Goal: Find specific page/section: Find specific page/section

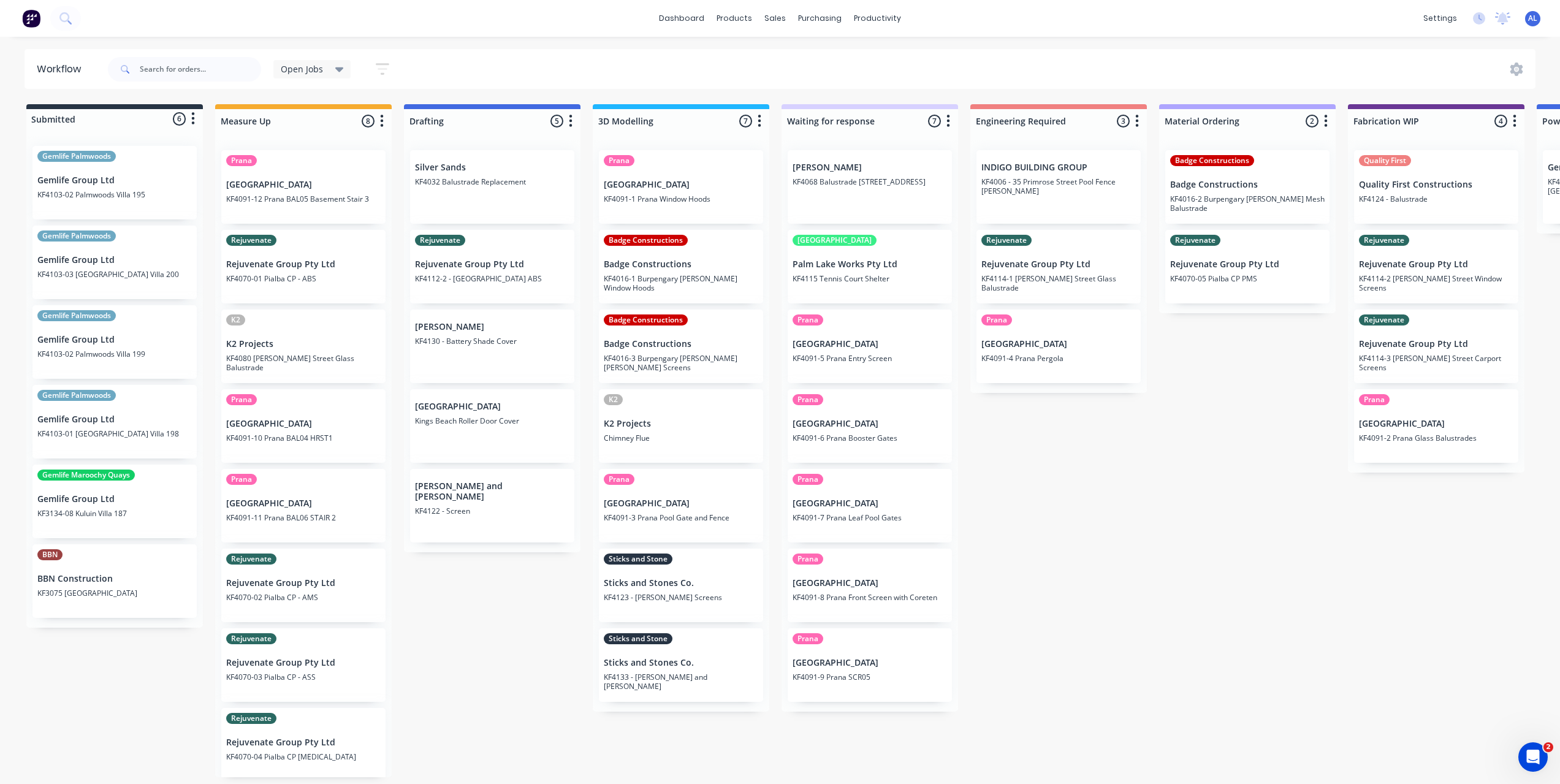
drag, startPoint x: 1025, startPoint y: 538, endPoint x: 926, endPoint y: 698, distance: 188.2
click at [1025, 538] on div "Submitted 6 Status colour #273444 hex #273444 Save Cancel Summaries Total order…" at bounding box center [1457, 441] width 2933 height 673
click at [1279, 611] on div "Submitted 6 Status colour #273444 hex #273444 Save Cancel Summaries Total order…" at bounding box center [1457, 441] width 2933 height 673
click at [1432, 437] on p "KF4091-2 Prana Glass Balustrades" at bounding box center [1436, 437] width 155 height 9
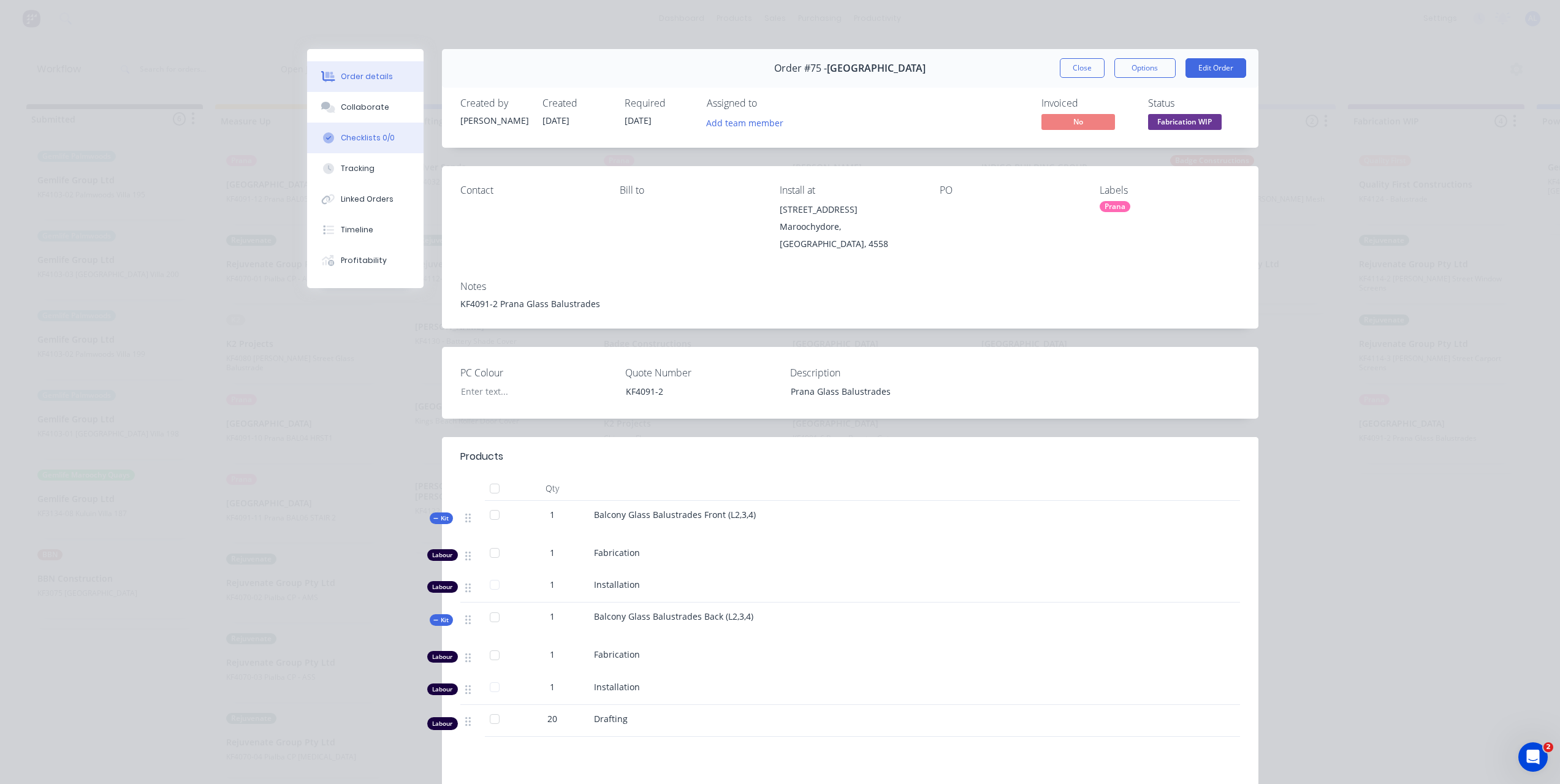
click at [356, 133] on div "Checklists 0/0" at bounding box center [368, 138] width 54 height 11
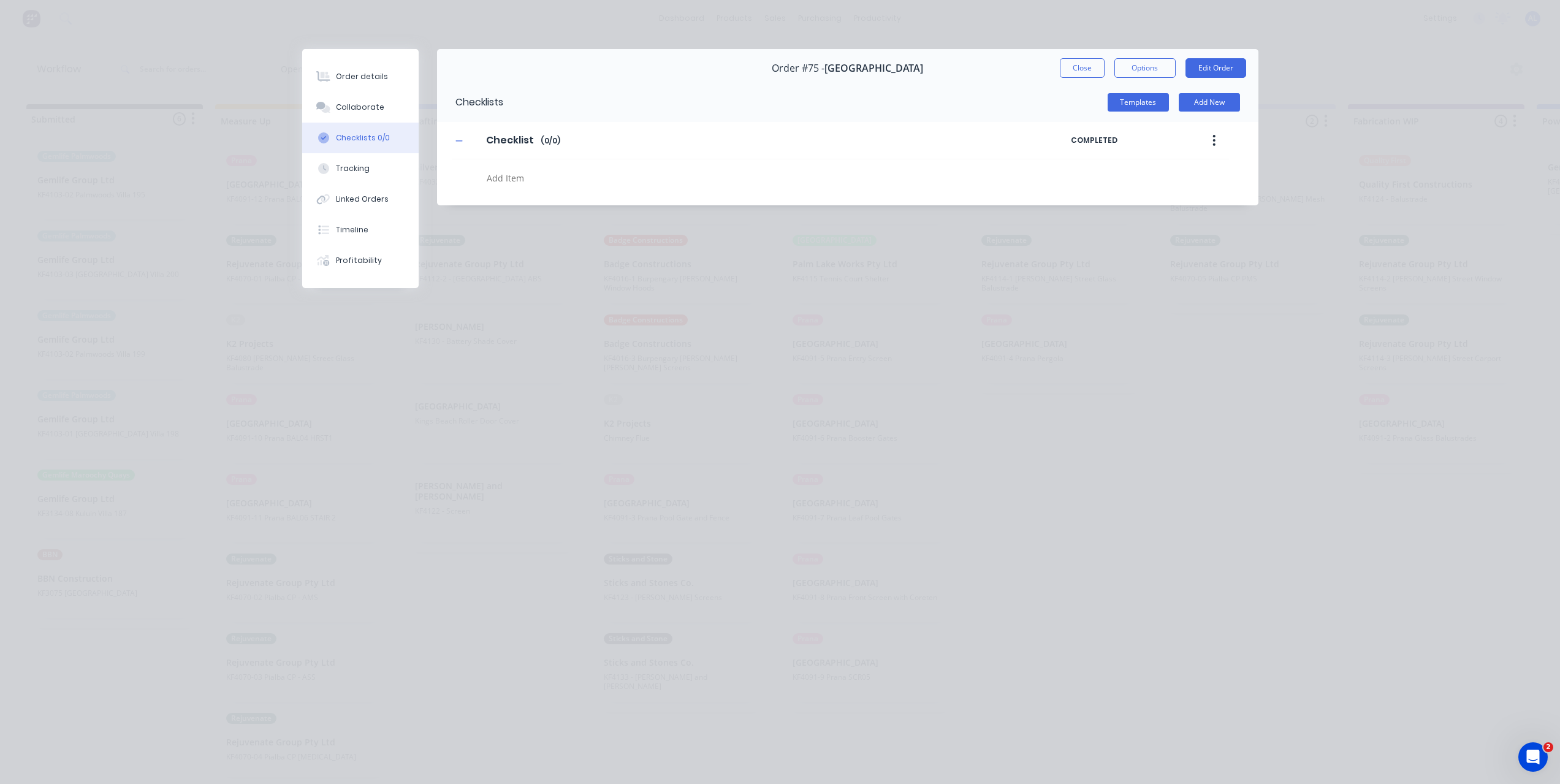
click at [495, 176] on textarea at bounding box center [729, 178] width 495 height 18
click at [1214, 138] on icon "button" at bounding box center [1214, 140] width 3 height 14
click at [900, 185] on textarea at bounding box center [729, 178] width 495 height 18
click at [1118, 100] on button "Templates" at bounding box center [1138, 102] width 61 height 19
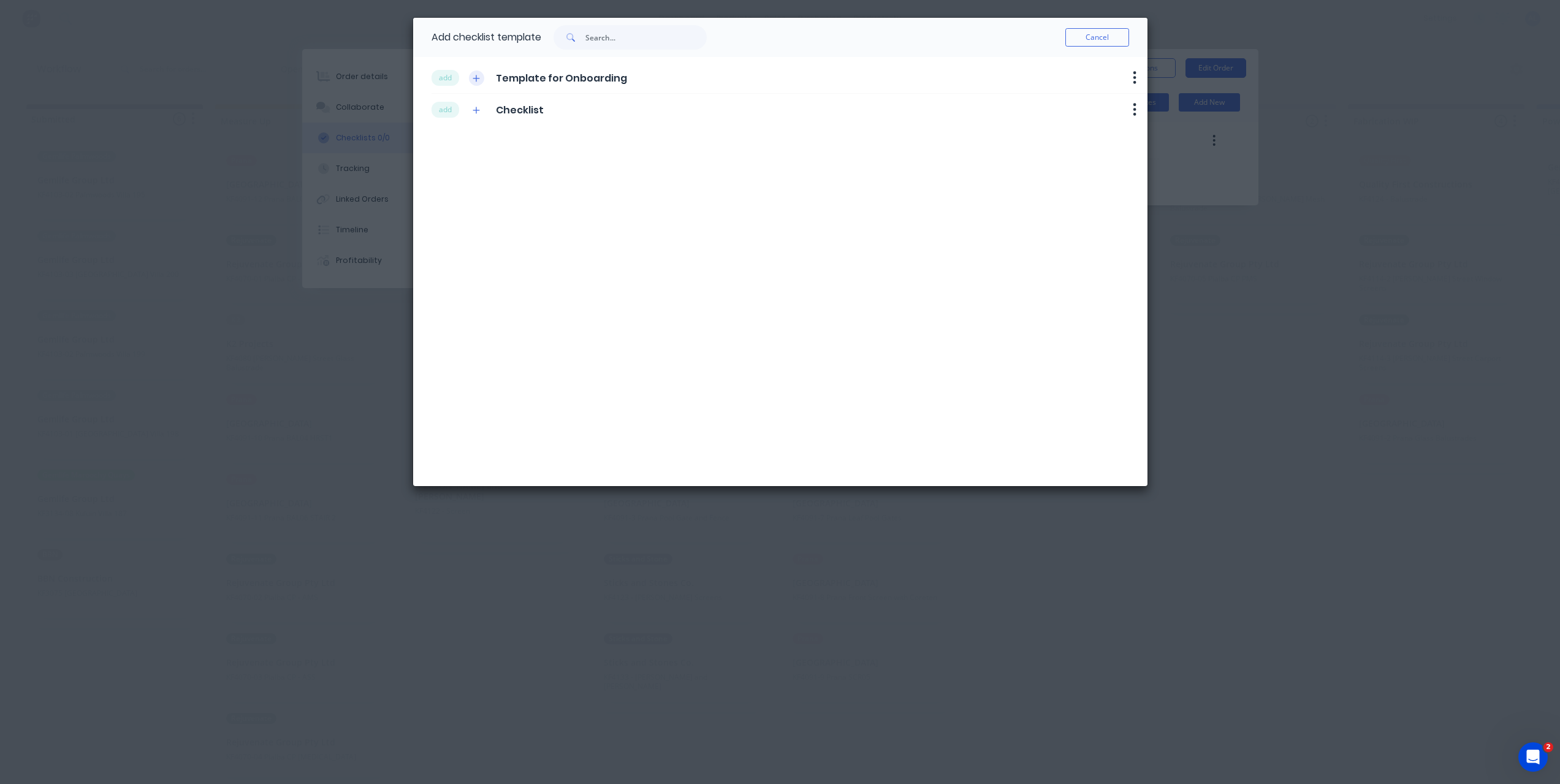
click at [474, 76] on icon "button" at bounding box center [476, 78] width 8 height 8
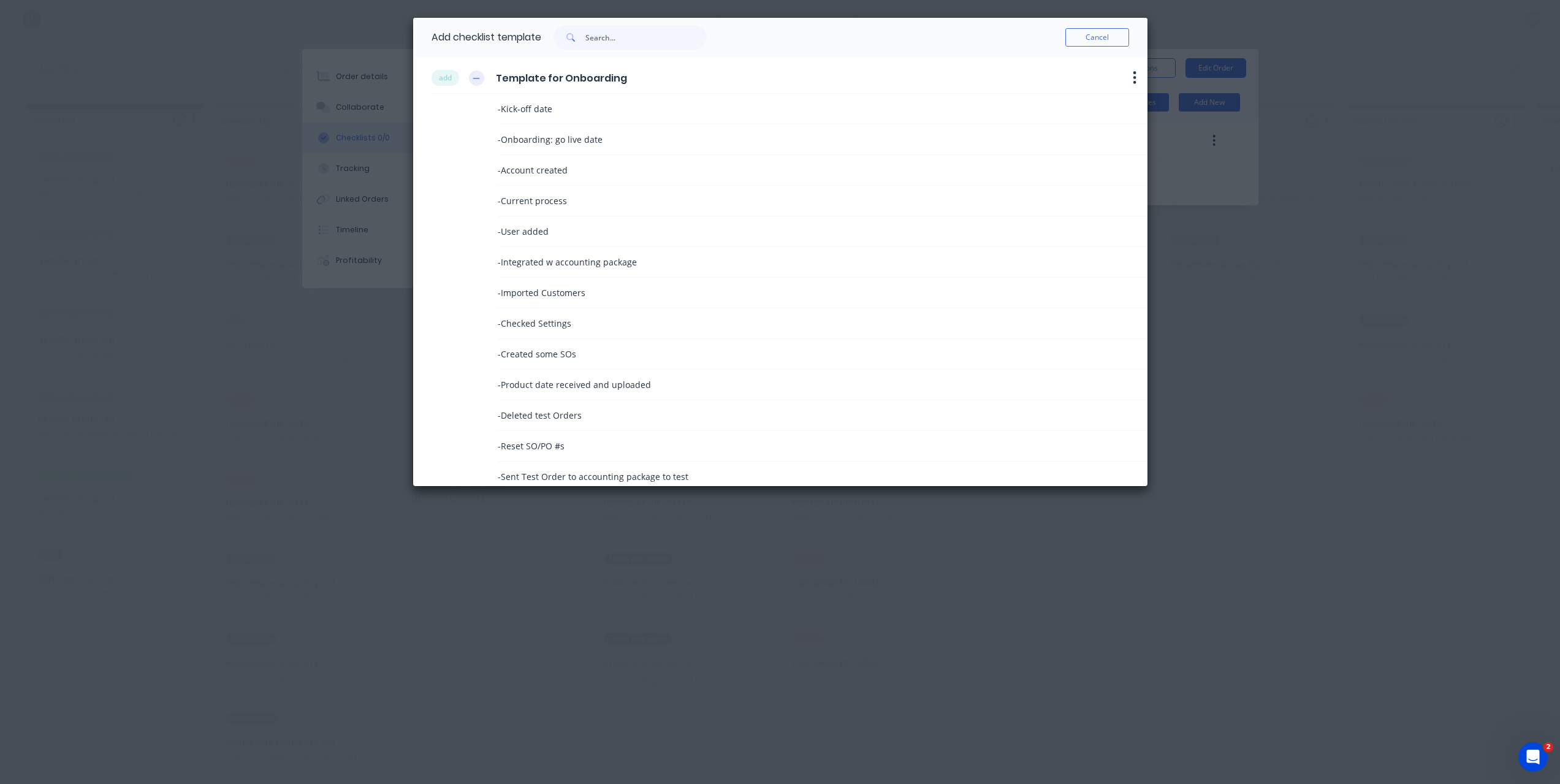
click at [477, 84] on button "button" at bounding box center [477, 78] width 15 height 15
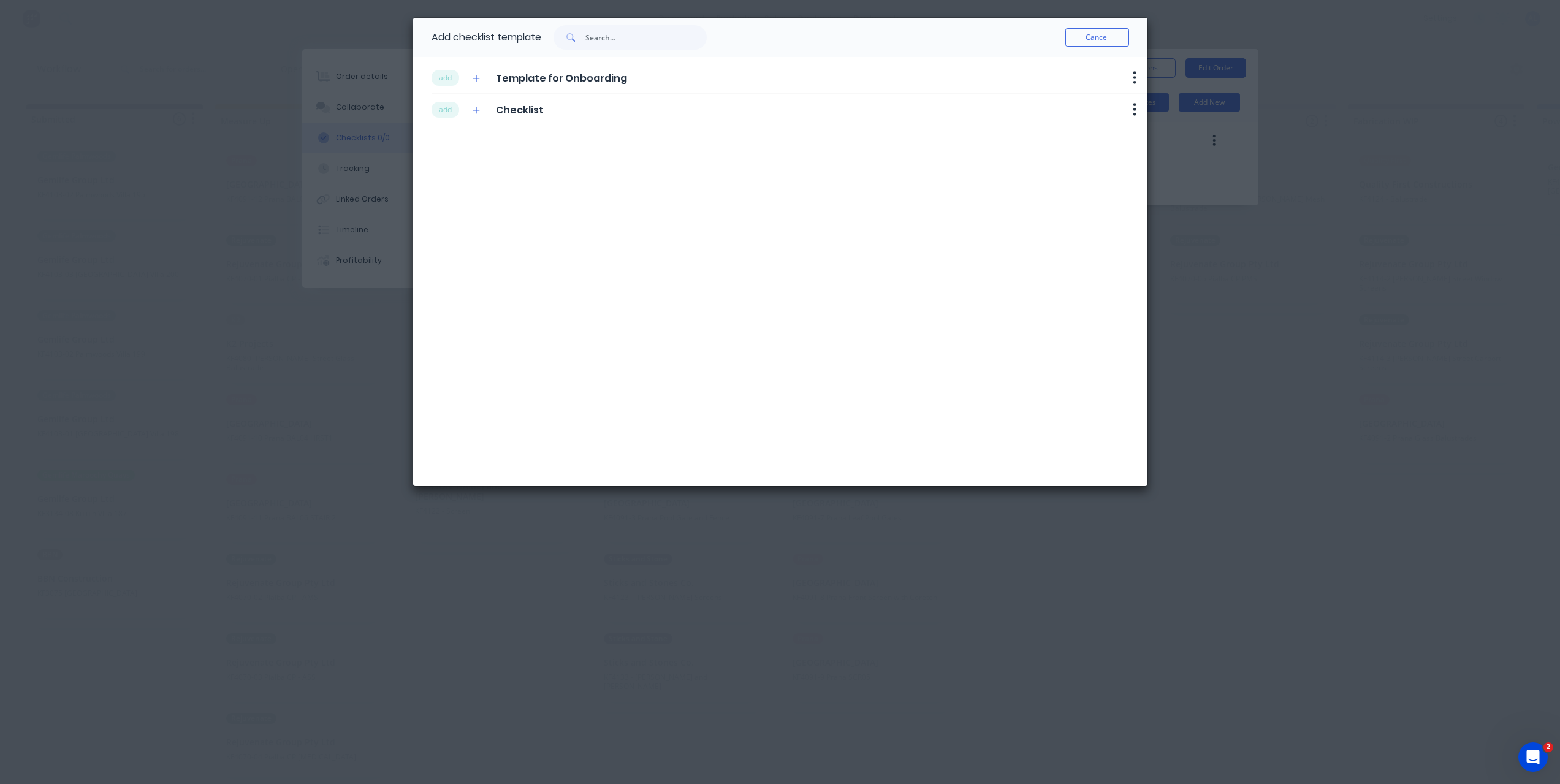
click at [1141, 85] on div "Delete" at bounding box center [1134, 77] width 15 height 17
click at [1135, 84] on icon "button" at bounding box center [1134, 77] width 3 height 15
click at [856, 177] on div "add Template for Onboarding Delete add Checklist Delete" at bounding box center [780, 271] width 734 height 429
click at [1127, 34] on button "Cancel" at bounding box center [1097, 37] width 64 height 19
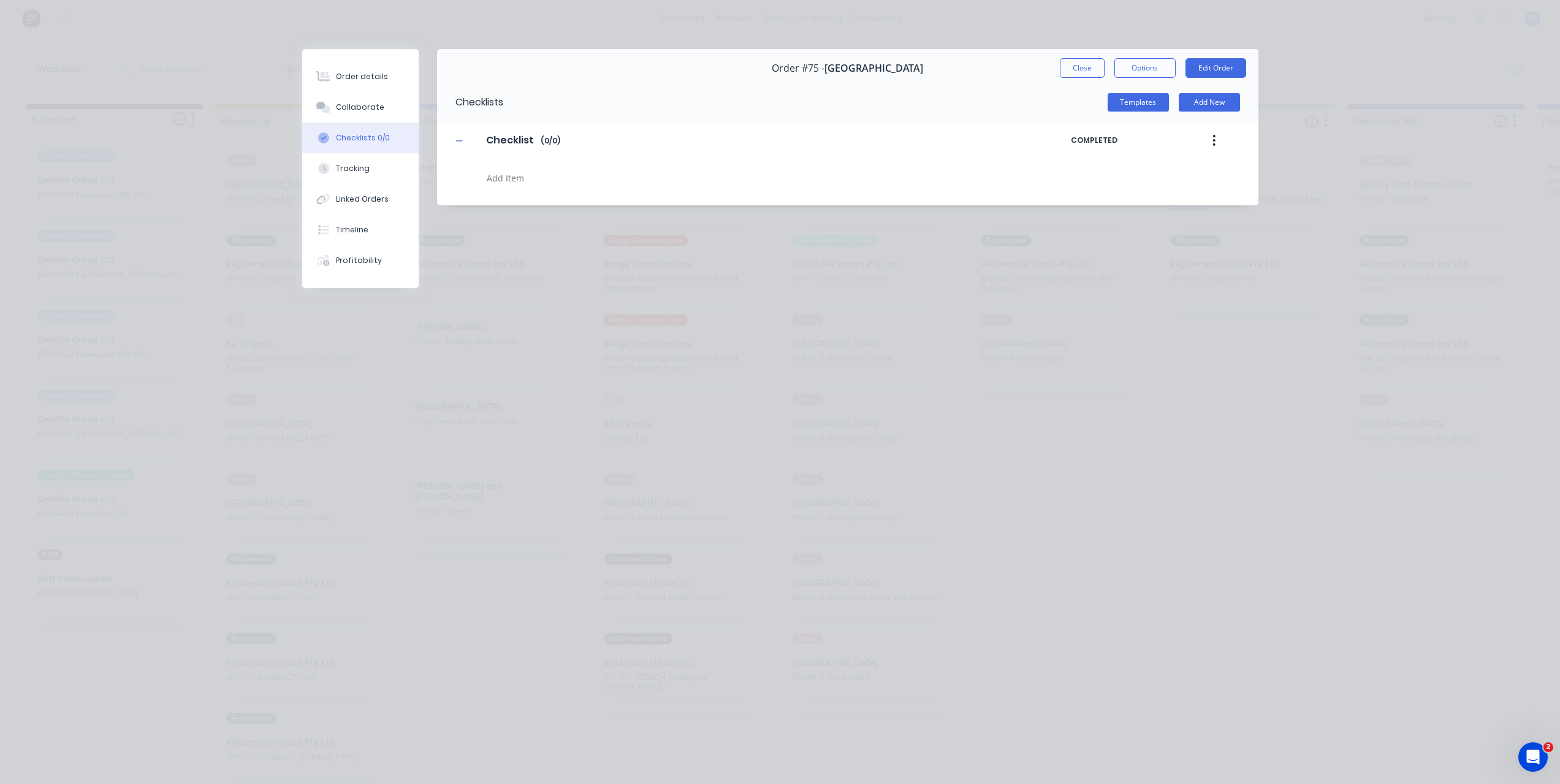
click at [198, 415] on div "Order details Collaborate Checklists 0/0 Tracking Linked Orders Timeline Profit…" at bounding box center [780, 392] width 1560 height 784
click at [1078, 58] on button "Close" at bounding box center [1082, 68] width 45 height 19
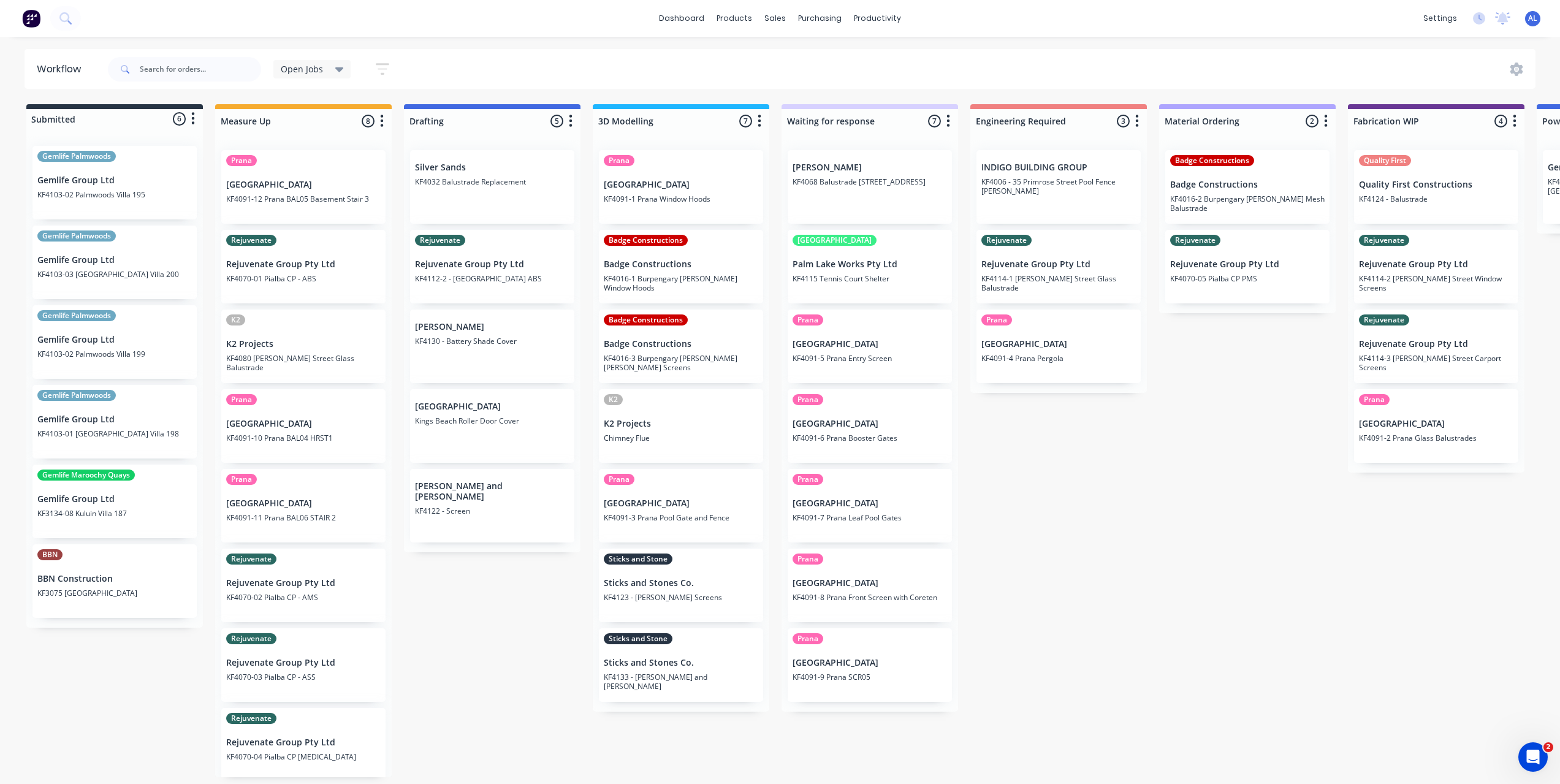
click at [524, 638] on div "Submitted 6 Status colour #273444 hex #273444 Save Cancel Summaries Total order…" at bounding box center [1457, 441] width 2933 height 673
click at [828, 59] on div "Purchase Orders" at bounding box center [859, 59] width 65 height 11
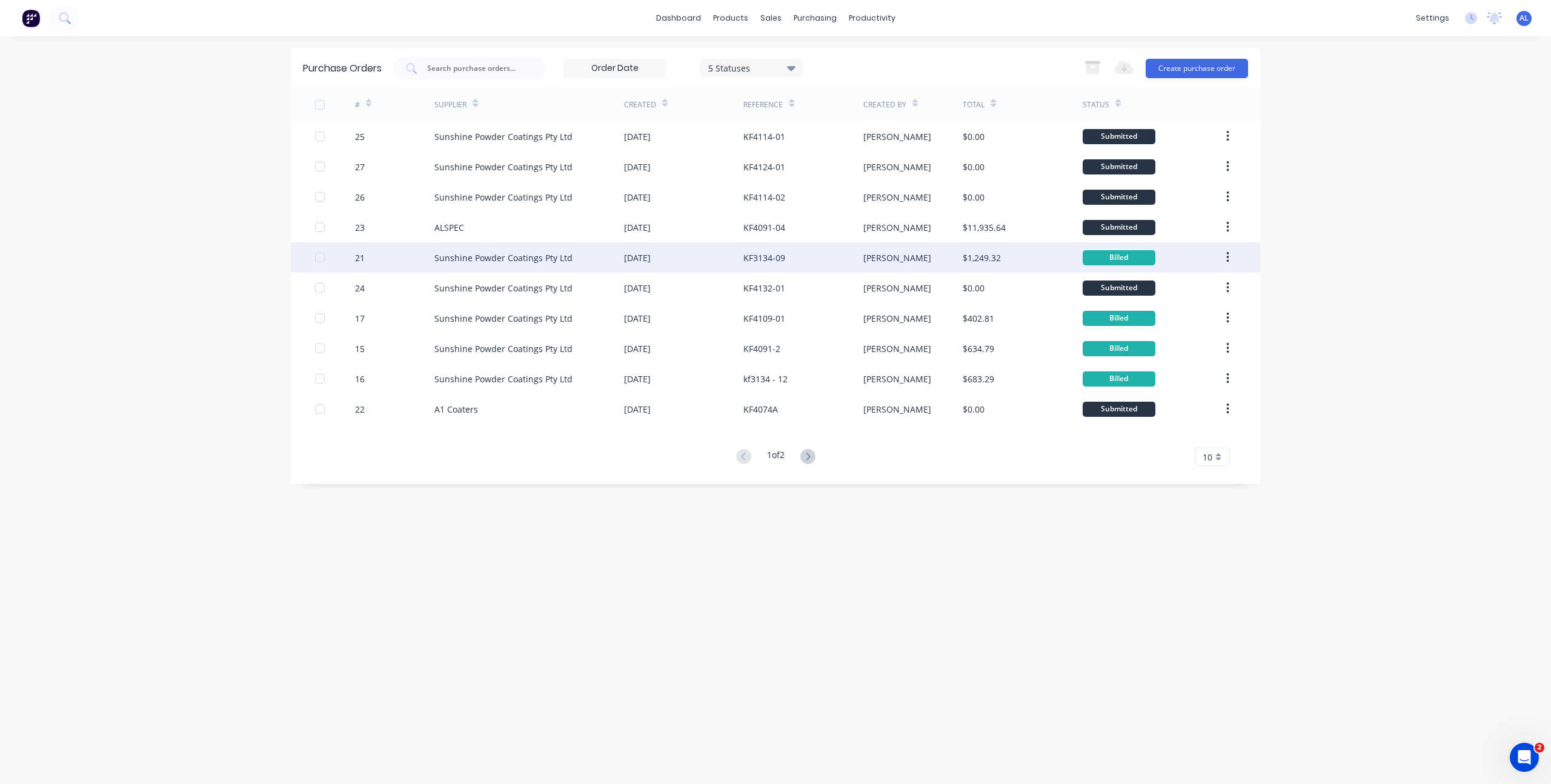
click at [548, 259] on div "Sunshine Powder Coatings Pty Ltd" at bounding box center [503, 257] width 138 height 13
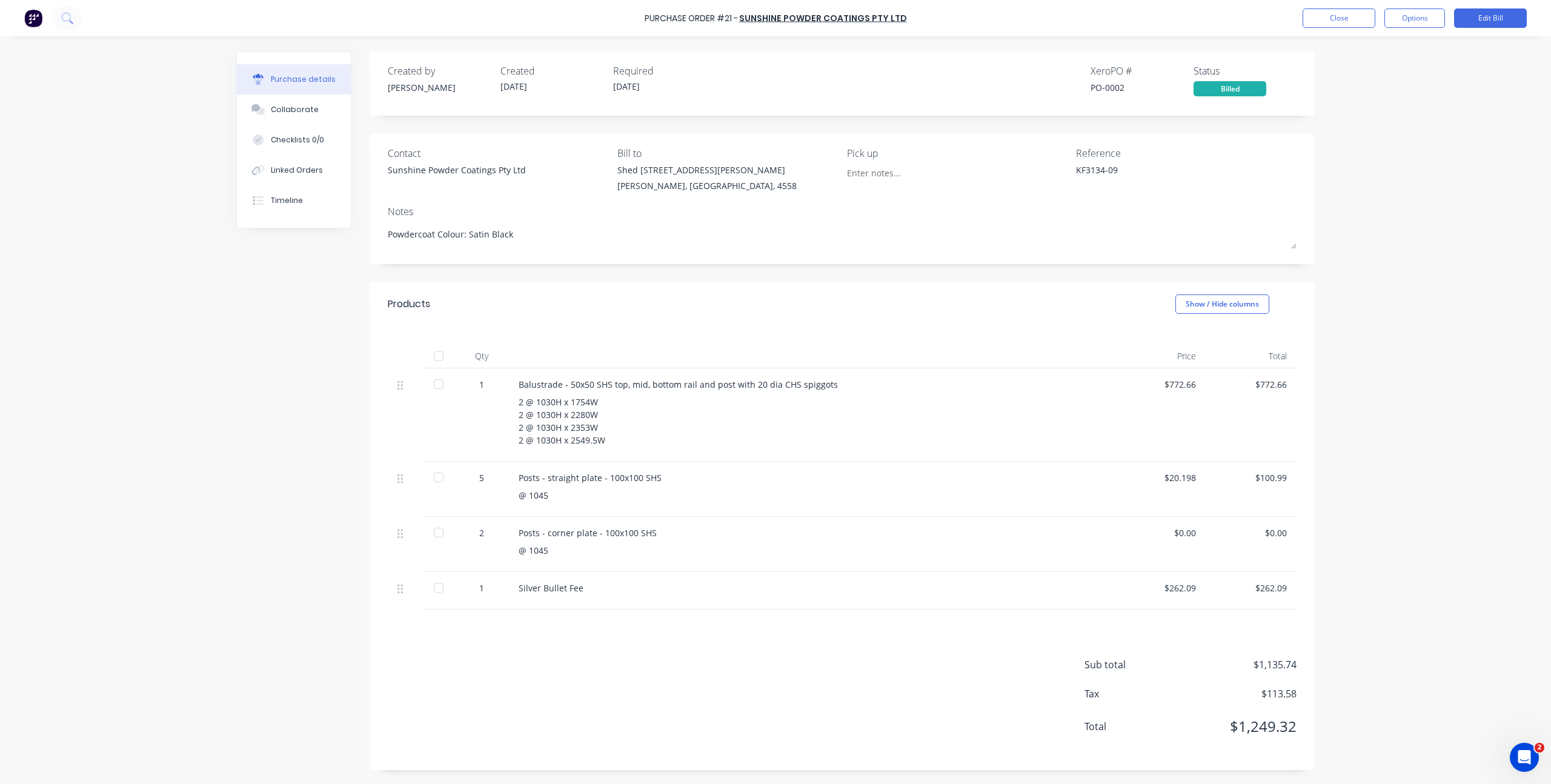
click at [1382, 257] on div "Purchase Order #21 - Sunshine Powder Coatings Pty Ltd Close Options Edit Bill P…" at bounding box center [775, 392] width 1551 height 784
click at [350, 414] on div "Created by [PERSON_NAME] Created [DATE] Required [DATE] Xero PO # PO-0002 Statu…" at bounding box center [775, 410] width 1078 height 718
click at [1416, 323] on div "Purchase Order #21 - Sunshine Powder Coatings Pty Ltd Close Options Edit Bill P…" at bounding box center [775, 392] width 1551 height 784
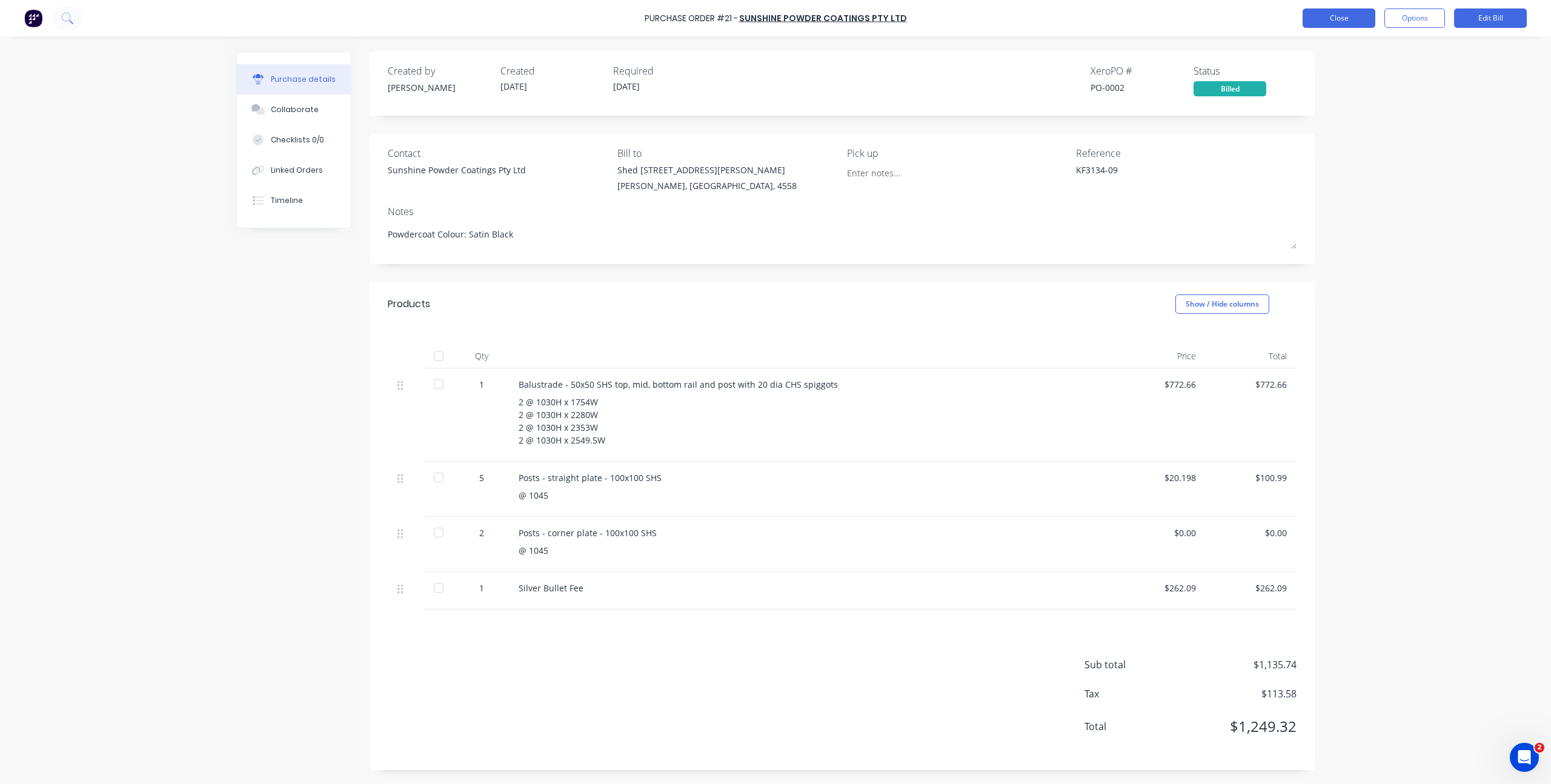
click at [1344, 21] on button "Close" at bounding box center [1339, 18] width 72 height 19
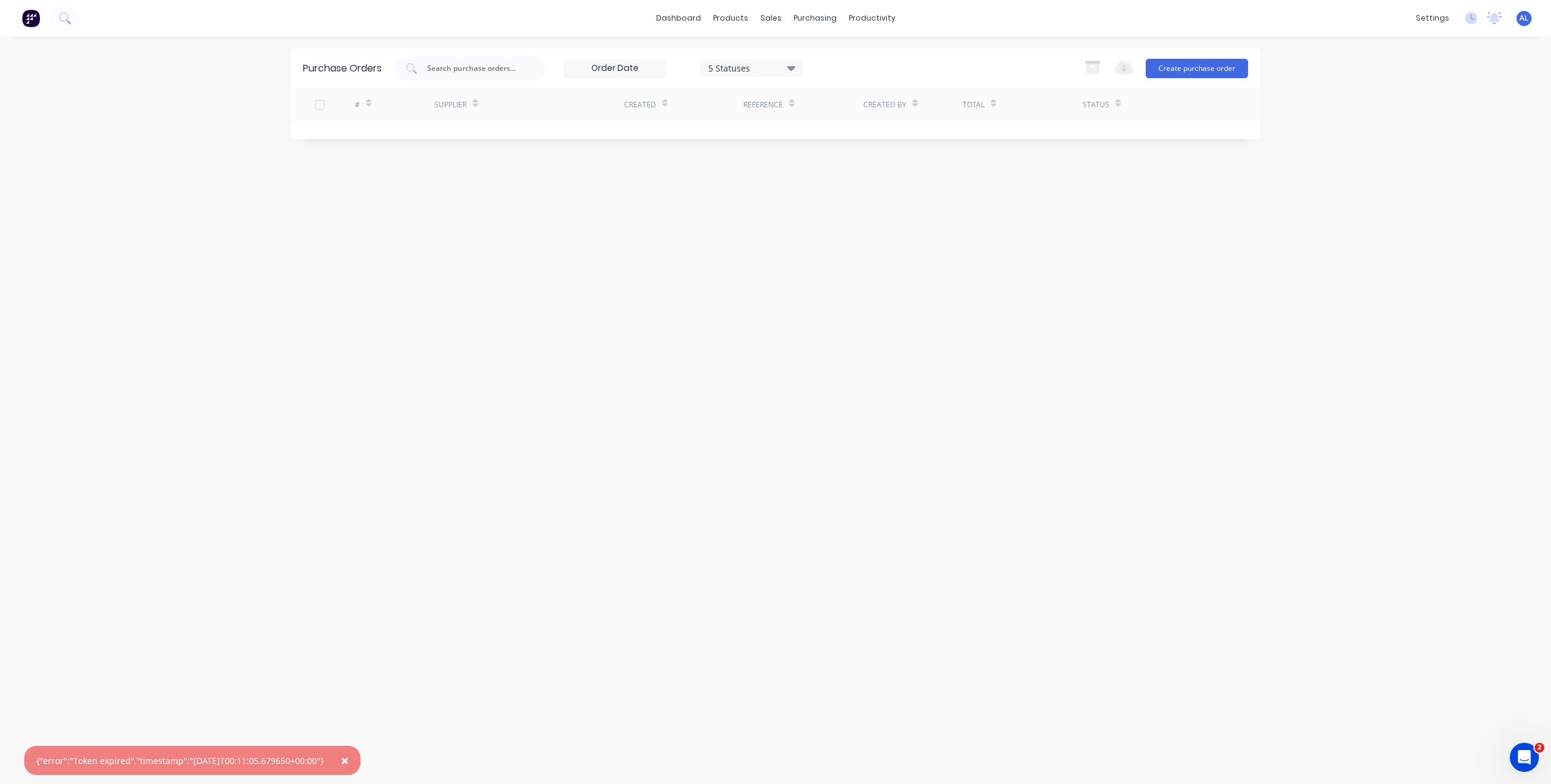
click at [477, 283] on div "Purchase Orders 5 Statuses 5 Statuses Export to Excel (XLSX) Create purchase or…" at bounding box center [775, 410] width 969 height 723
click at [661, 17] on link "dashboard" at bounding box center [678, 18] width 57 height 18
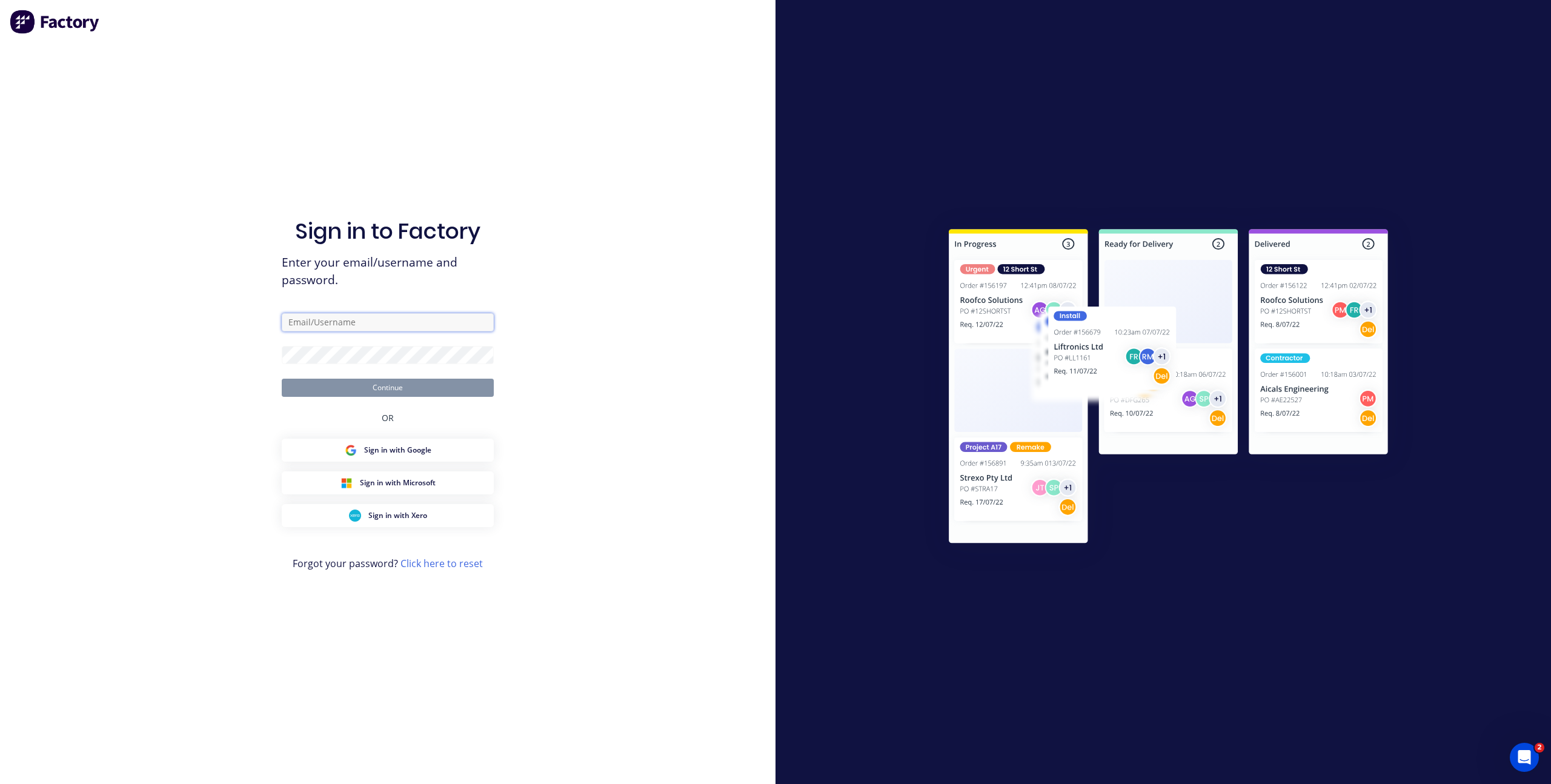
click at [341, 320] on input "text" at bounding box center [388, 322] width 212 height 18
type input "[EMAIL_ADDRESS][DOMAIN_NAME]"
click at [411, 387] on button "Continue" at bounding box center [388, 387] width 212 height 18
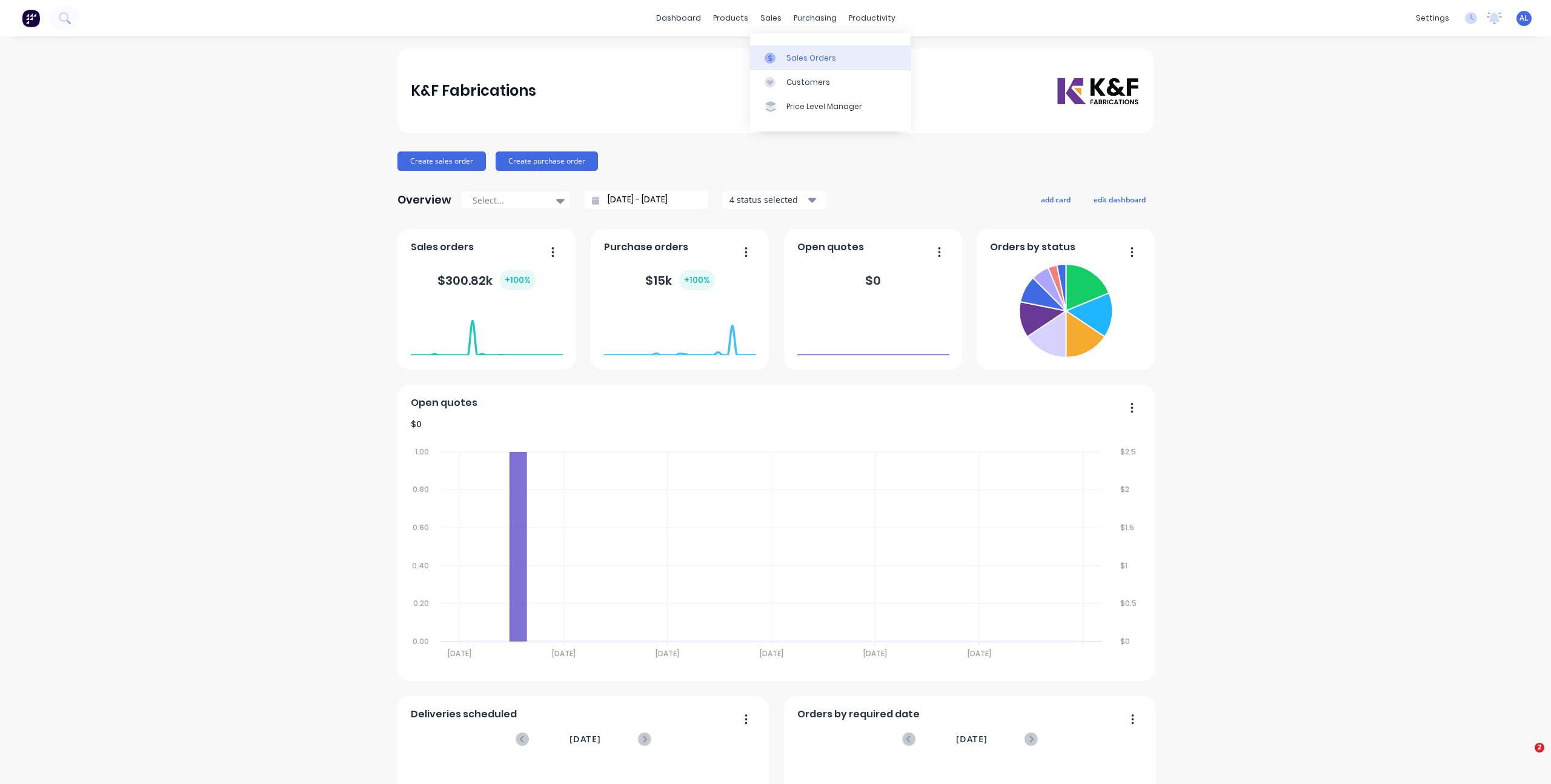
click at [778, 61] on div at bounding box center [774, 58] width 18 height 11
